Goal: Information Seeking & Learning: Learn about a topic

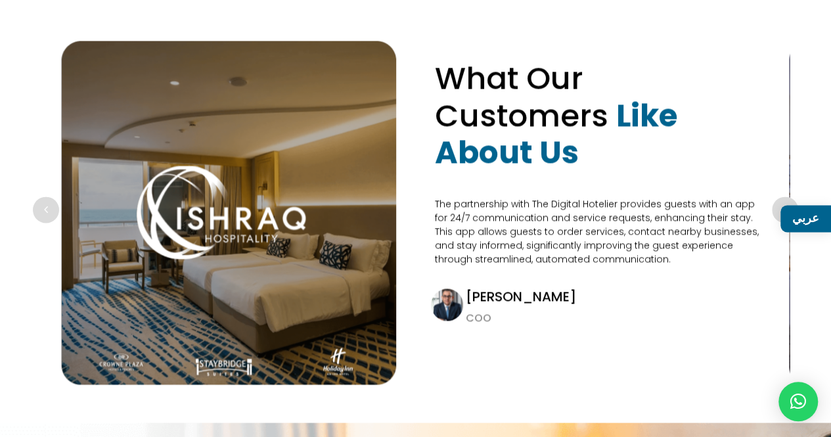
scroll to position [3415, 0]
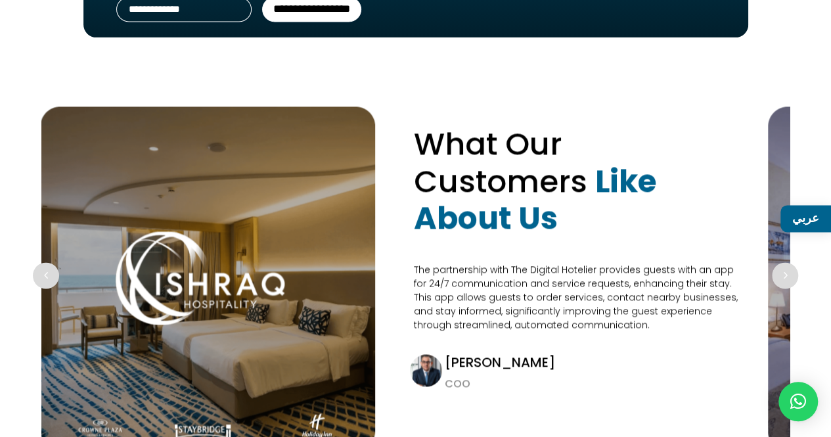
drag, startPoint x: 503, startPoint y: 264, endPoint x: 481, endPoint y: 242, distance: 31.6
click at [481, 242] on div "What Our Customers Like About Us The partnership with The Digital Hotelier prov…" at bounding box center [581, 277] width 334 height 343
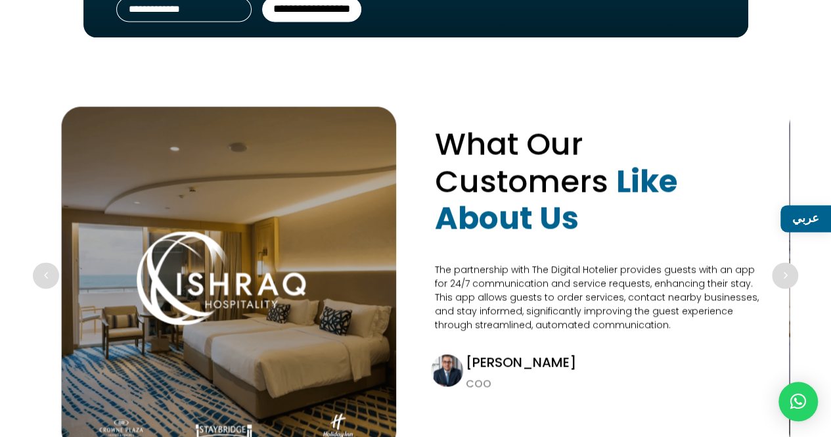
click at [793, 262] on div "Next slide" at bounding box center [785, 275] width 26 height 26
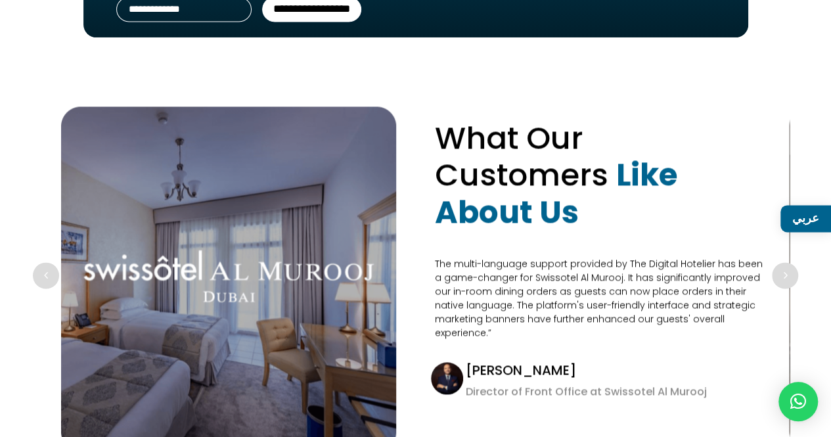
click at [793, 262] on div "Next slide" at bounding box center [785, 275] width 26 height 26
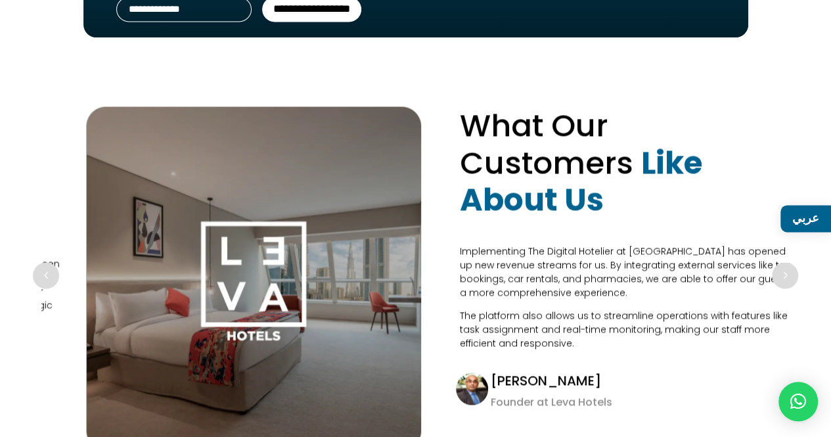
drag, startPoint x: 539, startPoint y: 238, endPoint x: 627, endPoint y: 237, distance: 88.0
click at [607, 244] on p "Implementing The Digital Hotelier at [GEOGRAPHIC_DATA] has opened up new revenu…" at bounding box center [627, 276] width 334 height 64
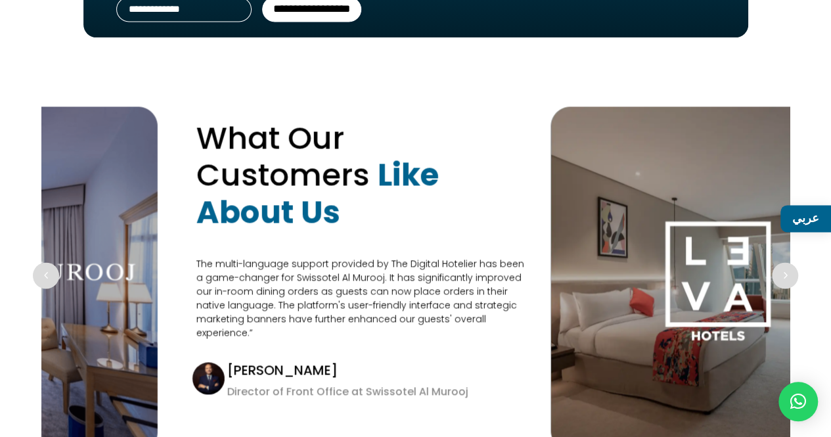
drag, startPoint x: 627, startPoint y: 237, endPoint x: 261, endPoint y: 200, distance: 367.0
click at [261, 200] on div "What Our Customers Like About Us The multi-language support provided by The Dig…" at bounding box center [363, 278] width 334 height 344
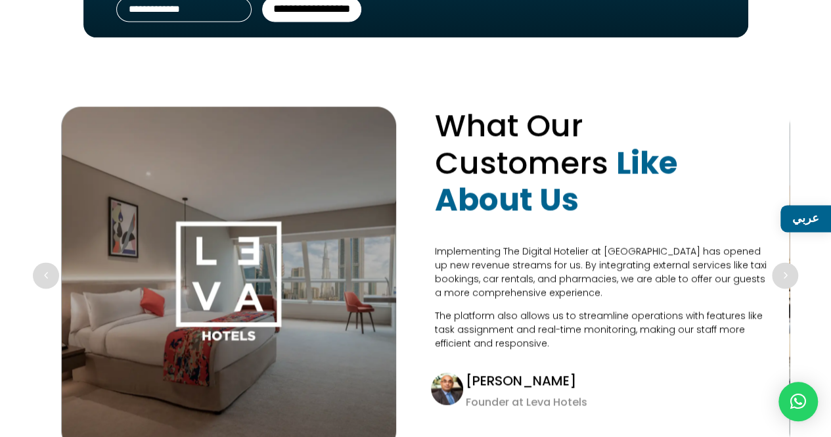
click at [785, 262] on div "Next slide" at bounding box center [785, 275] width 26 height 26
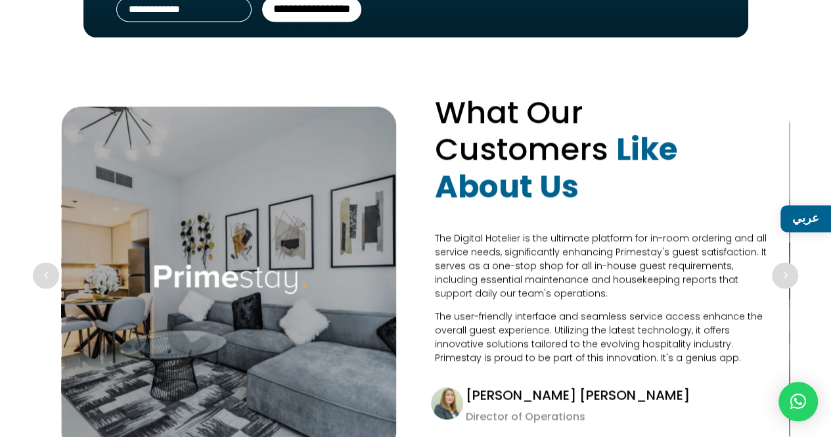
click at [40, 262] on div "Previous slide" at bounding box center [46, 275] width 26 height 26
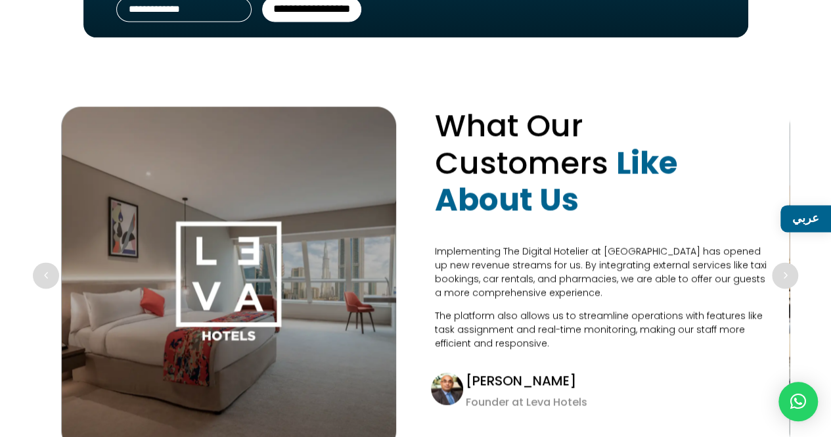
click at [784, 266] on div "Next slide" at bounding box center [785, 275] width 26 height 26
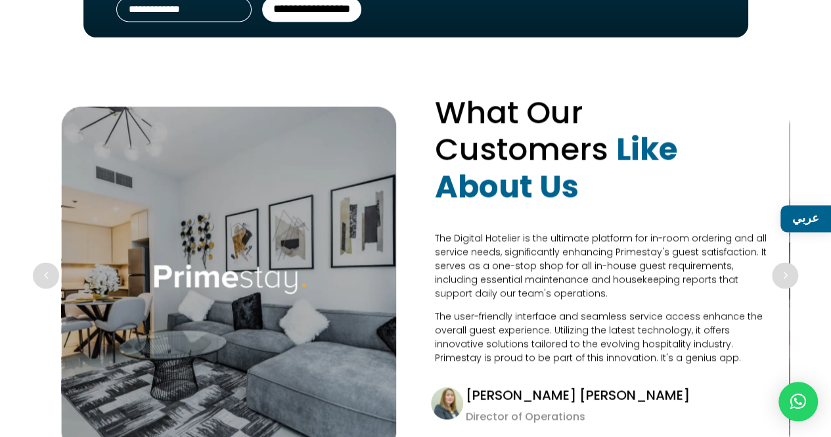
click at [784, 266] on div "Next slide" at bounding box center [785, 275] width 26 height 26
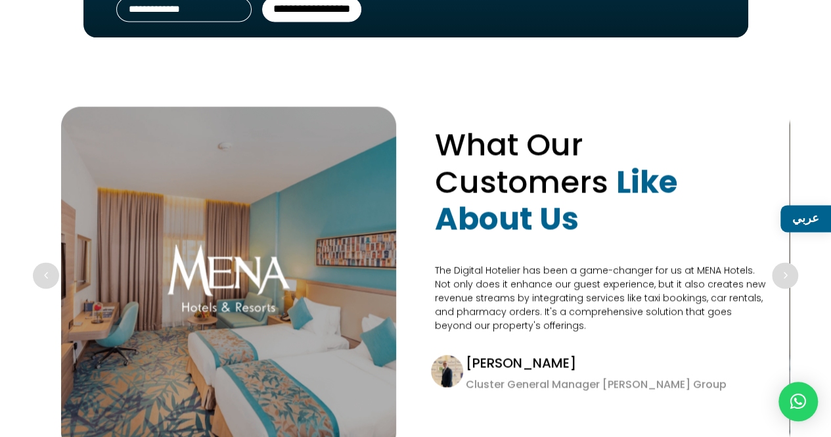
click at [767, 265] on p "The Digital Hotelier has been a game-changer for us at MENA Hotels. Not only do…" at bounding box center [602, 297] width 334 height 69
click at [772, 262] on div "Next slide" at bounding box center [785, 275] width 26 height 26
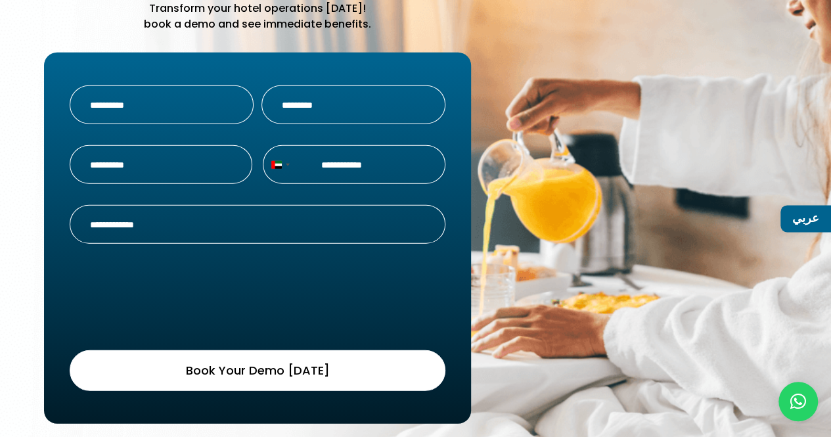
scroll to position [4079, 0]
